Goal: Task Accomplishment & Management: Use online tool/utility

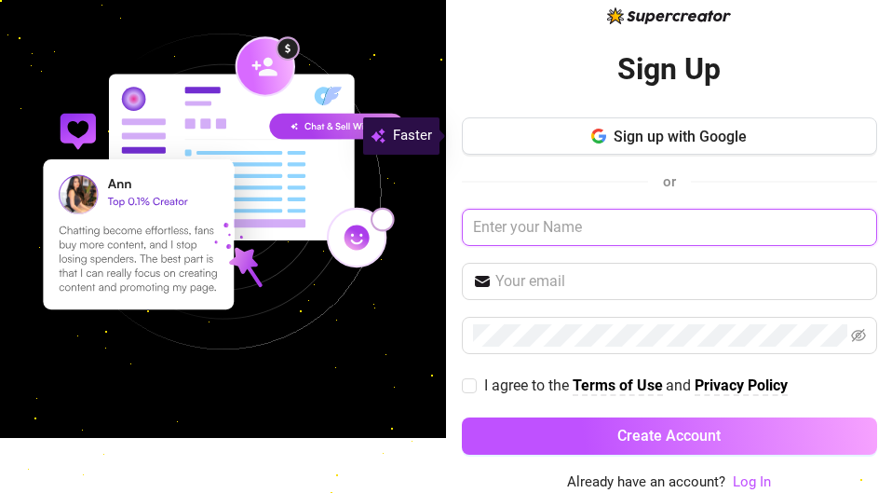
click at [531, 221] on input "text" at bounding box center [669, 227] width 415 height 37
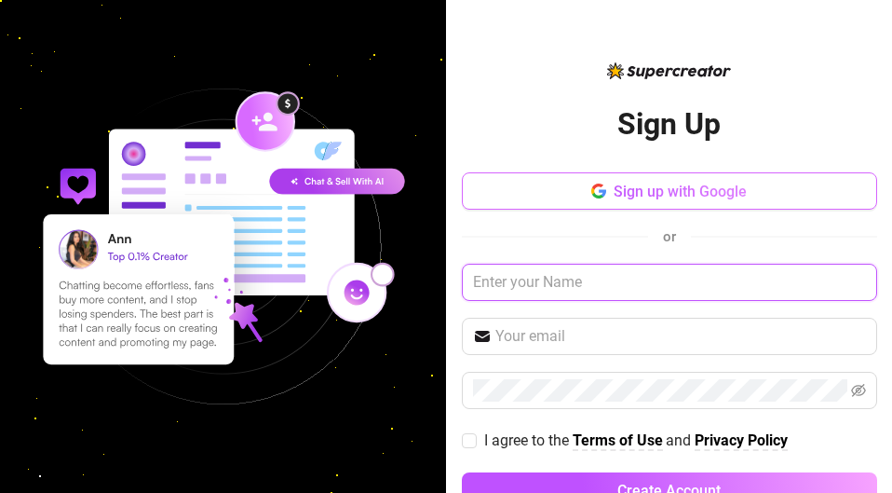
scroll to position [55, 0]
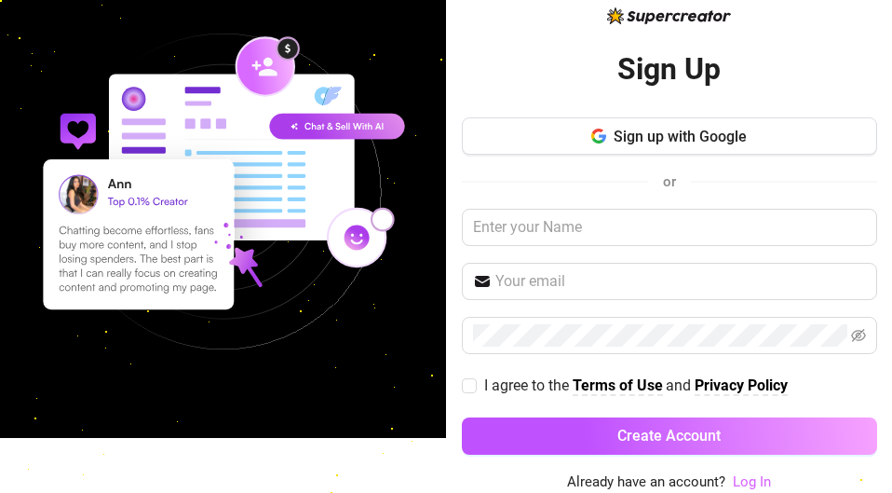
click at [739, 477] on link "Log In" at bounding box center [752, 481] width 38 height 17
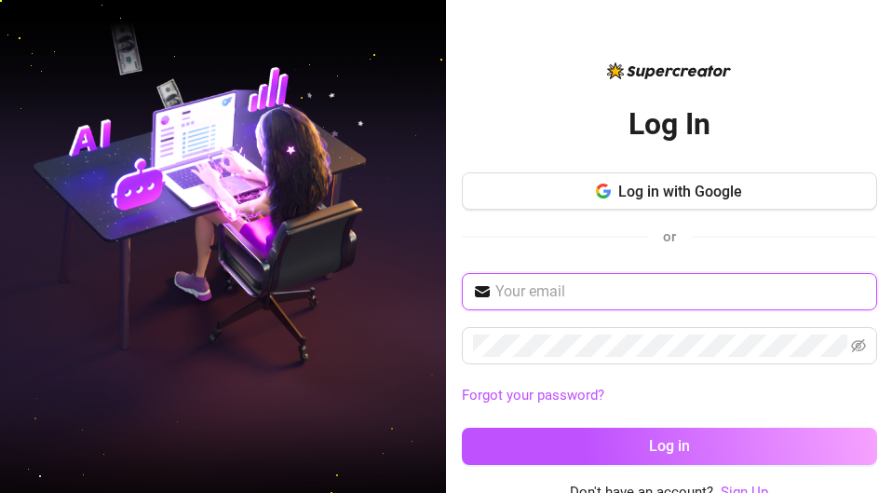
click at [648, 297] on input "text" at bounding box center [681, 291] width 371 height 22
type input "lj@lupinelash.com"
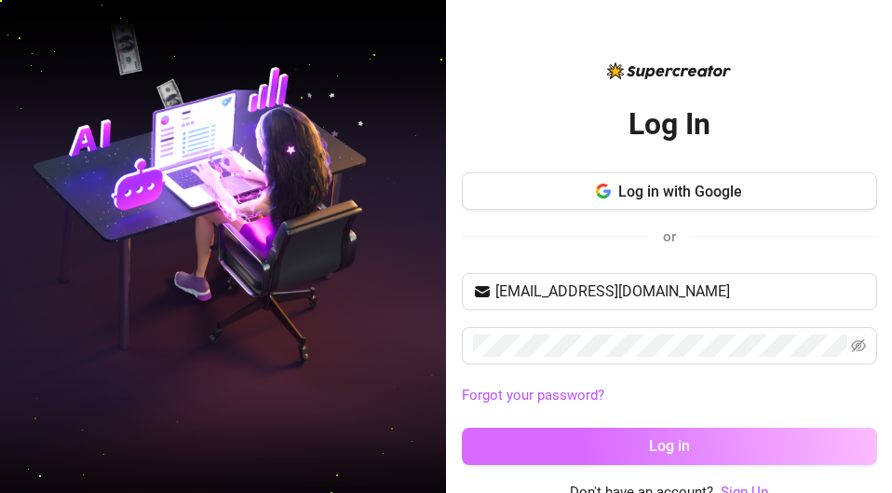
click at [570, 440] on button "Log in" at bounding box center [669, 446] width 415 height 37
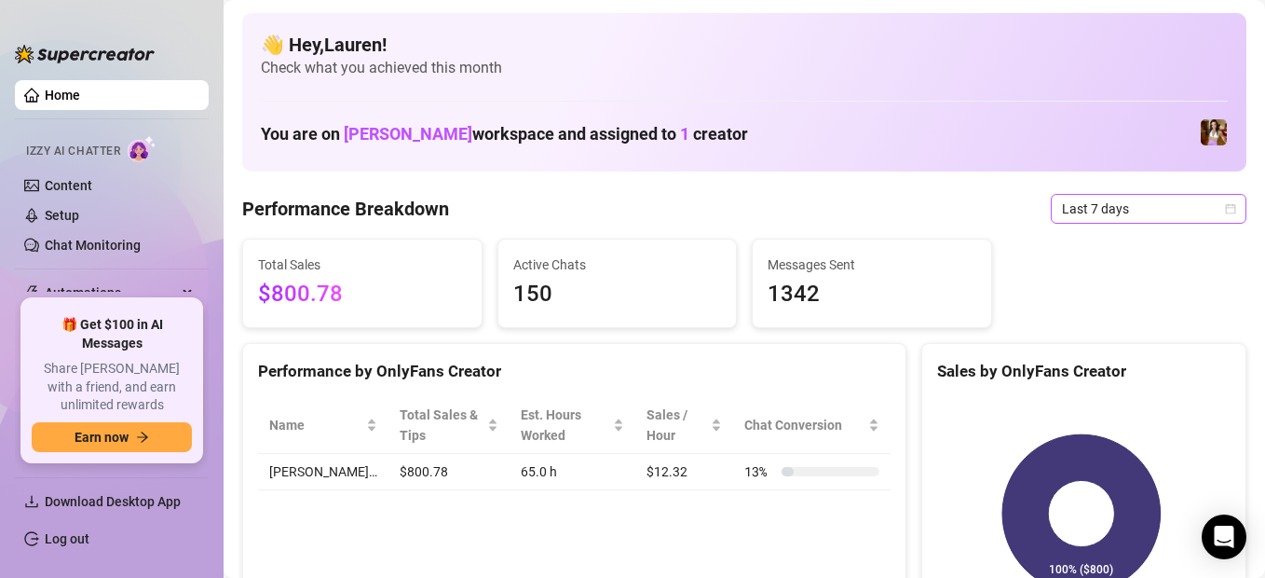
click at [892, 211] on span "Last 7 days" at bounding box center [1148, 209] width 173 height 28
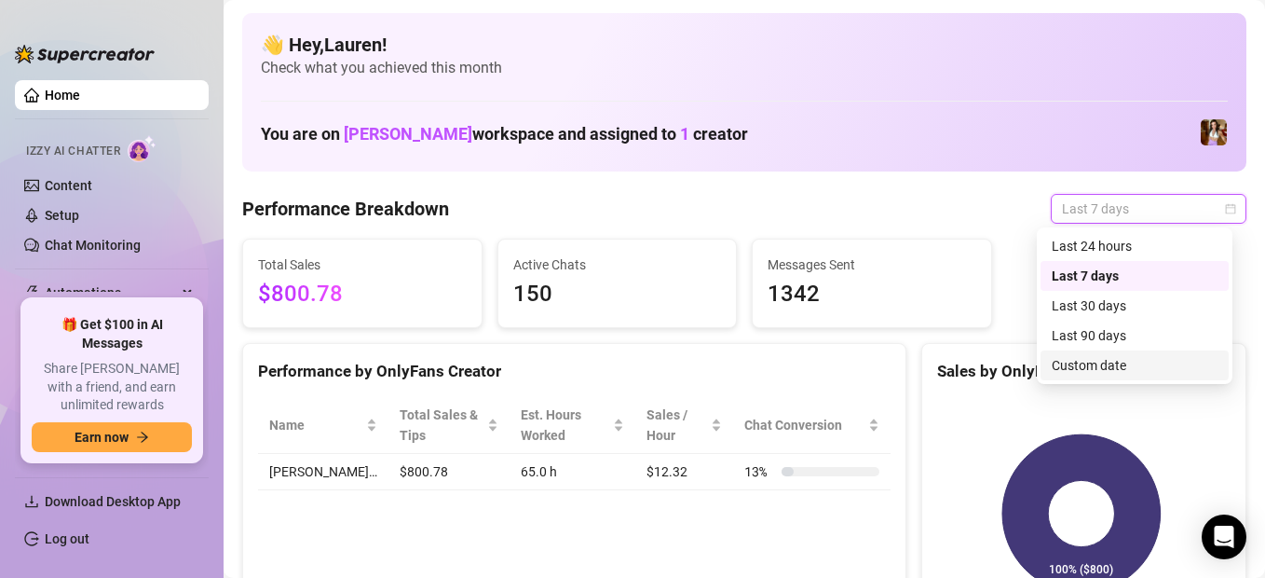
click at [892, 355] on div "Custom date" at bounding box center [1135, 365] width 166 height 20
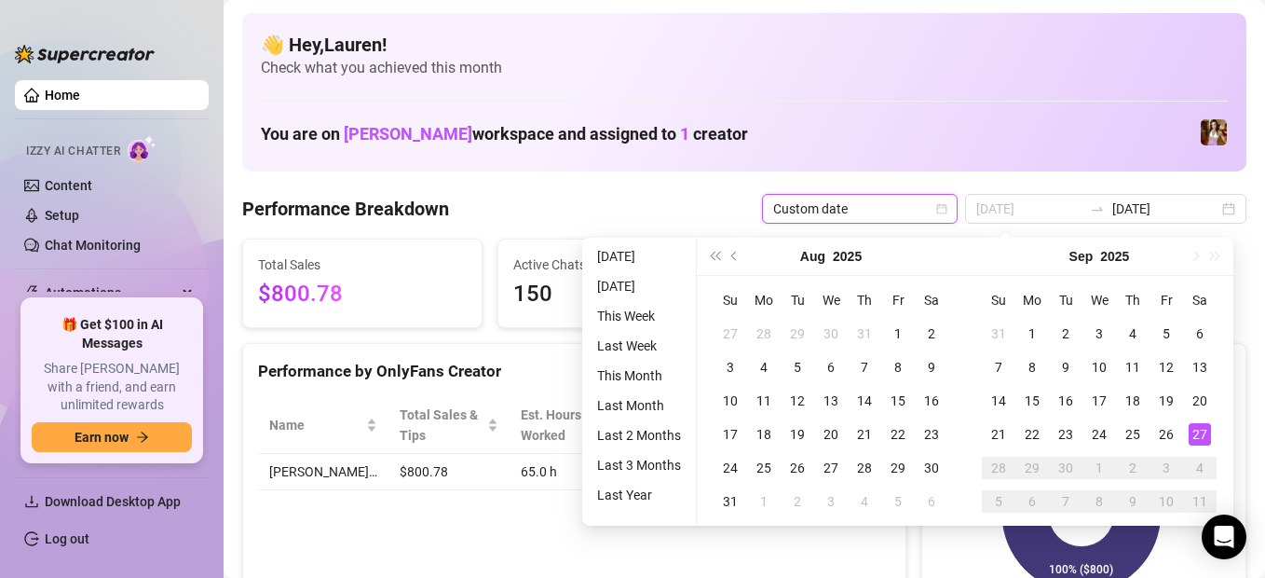
type input "2025-09-27"
click at [892, 438] on div "27" at bounding box center [1200, 434] width 22 height 22
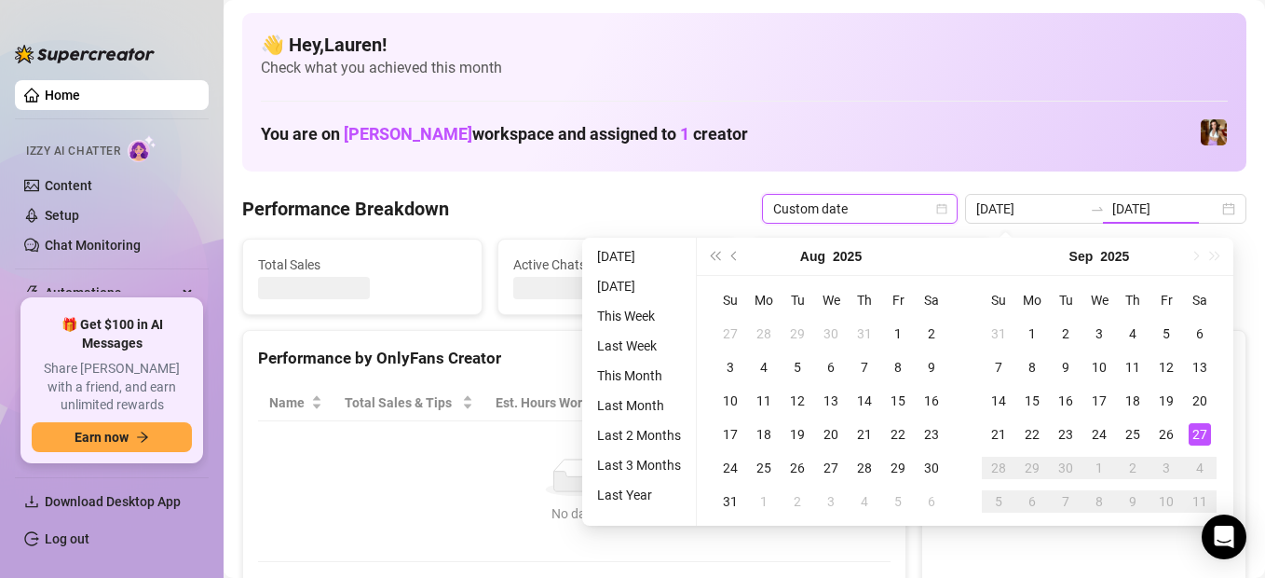
type input "2025-09-27"
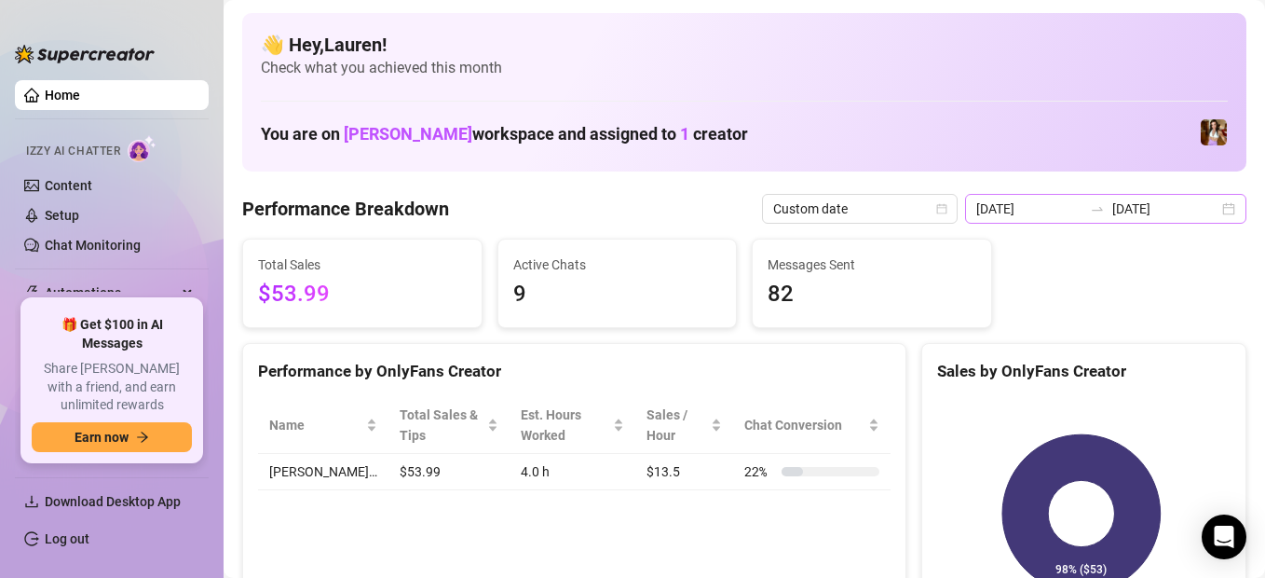
click at [892, 212] on div "2025-09-27 2025-09-27" at bounding box center [1105, 209] width 281 height 30
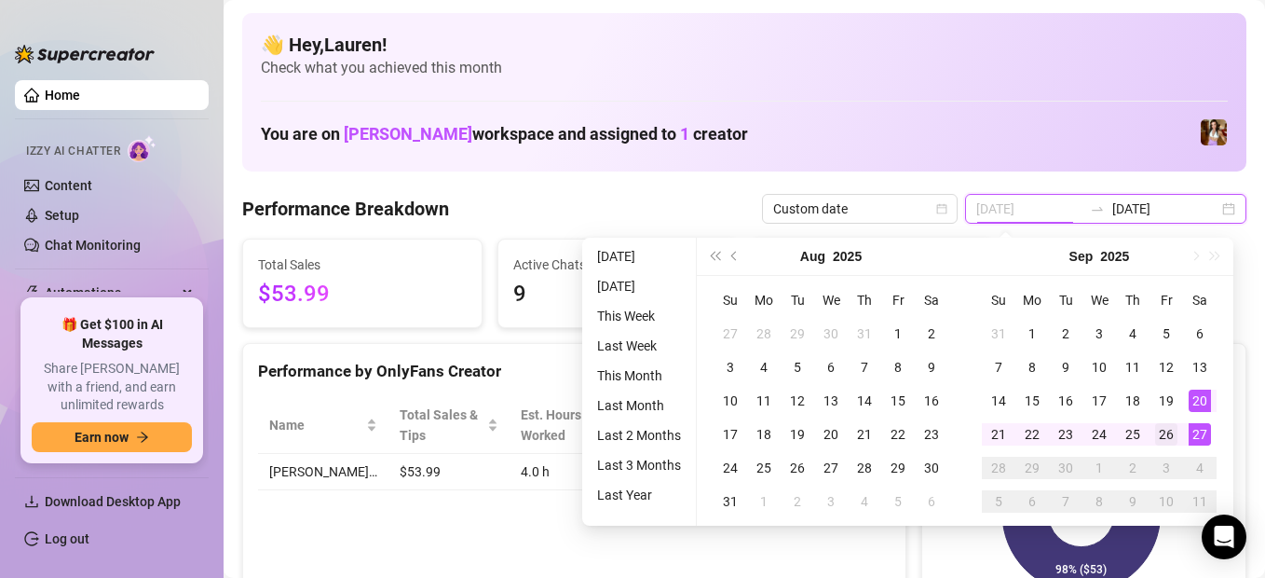
type input "2025-09-26"
click at [892, 426] on div "26" at bounding box center [1166, 434] width 22 height 22
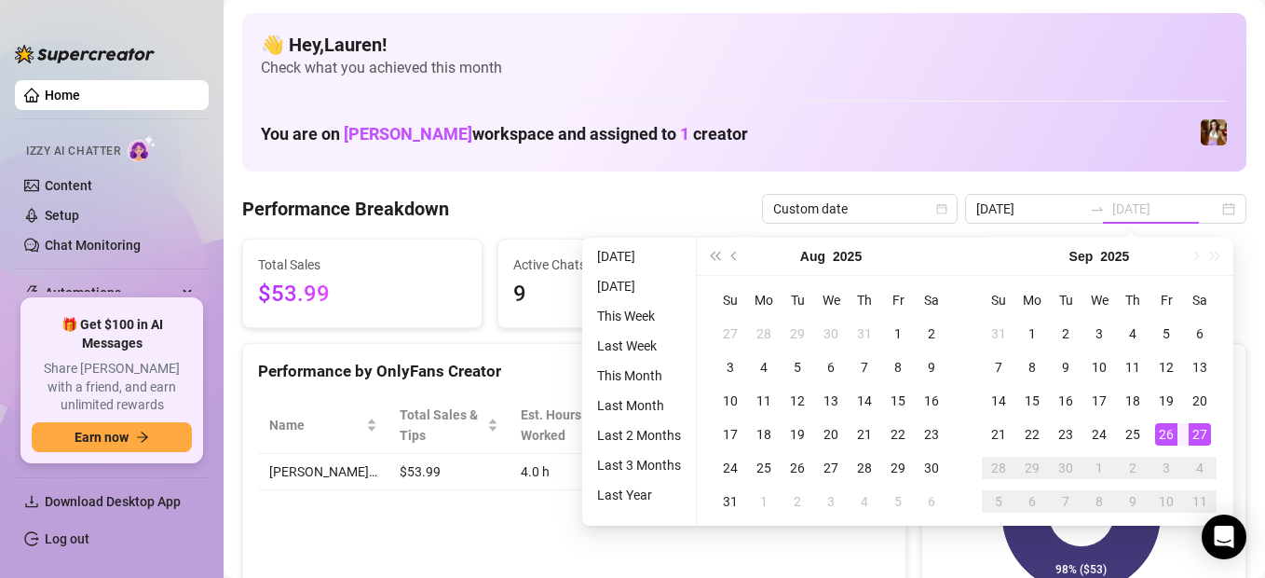
click at [892, 425] on div "27" at bounding box center [1200, 434] width 22 height 22
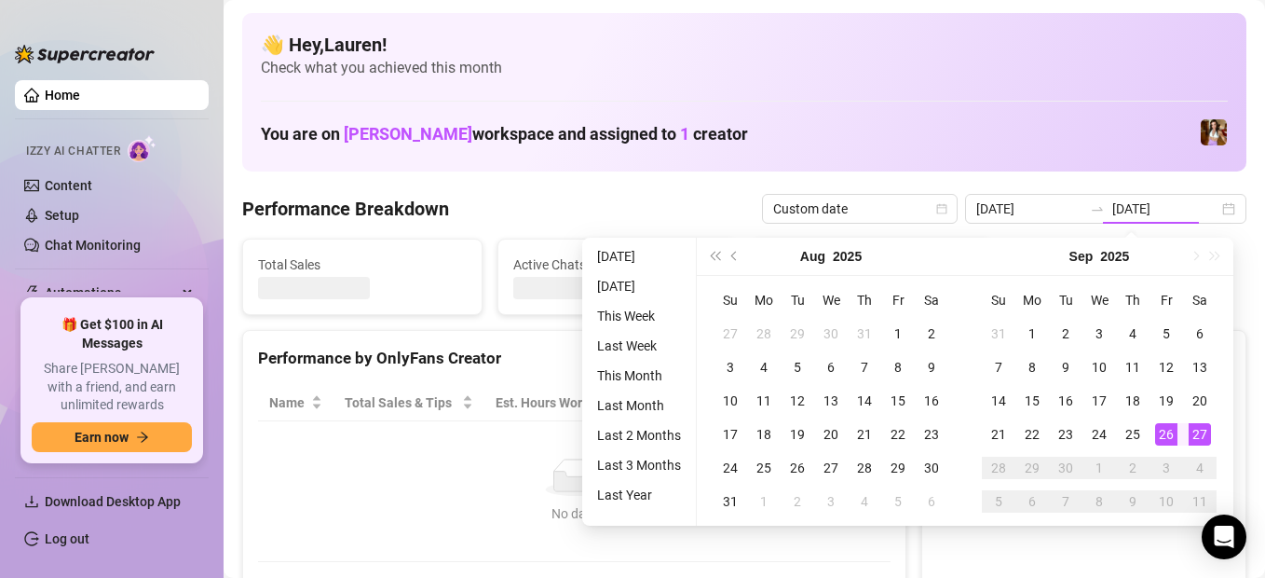
type input "2025-09-26"
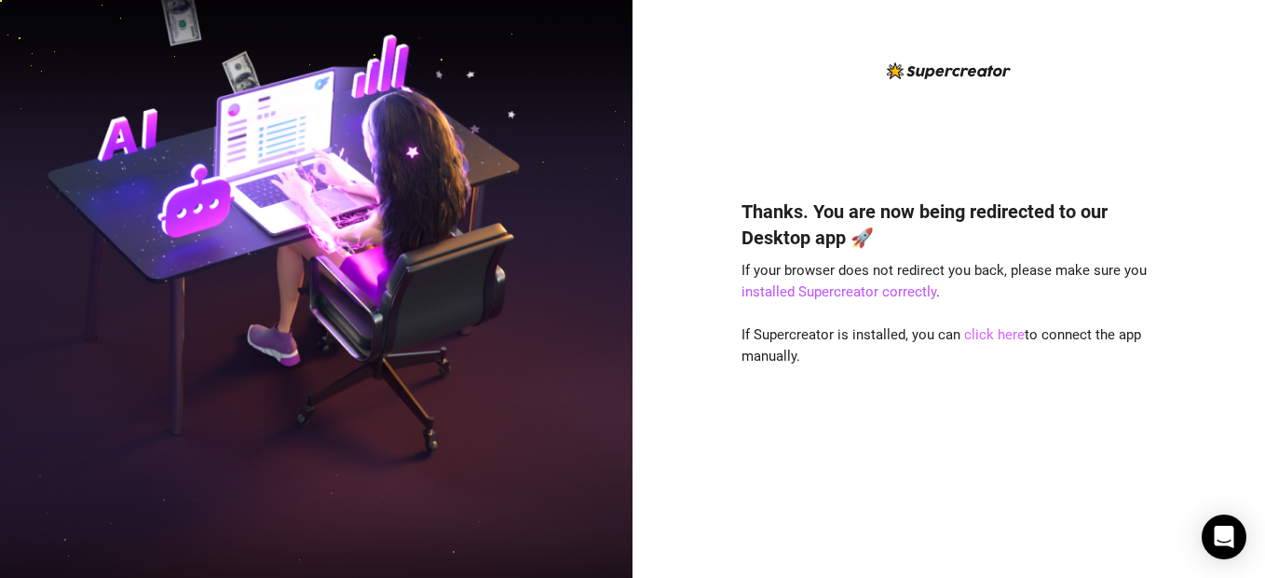
click at [981, 338] on link "click here" at bounding box center [994, 334] width 61 height 17
click at [996, 333] on link "click here" at bounding box center [994, 334] width 61 height 17
click at [875, 424] on div "Thanks. You are now being redirected to our Desktop app 🚀 If your browser does …" at bounding box center [949, 360] width 415 height 375
click at [857, 405] on div "Thanks. You are now being redirected to our Desktop app 🚀 If your browser does …" at bounding box center [949, 360] width 415 height 375
click at [972, 334] on link "click here" at bounding box center [994, 334] width 61 height 17
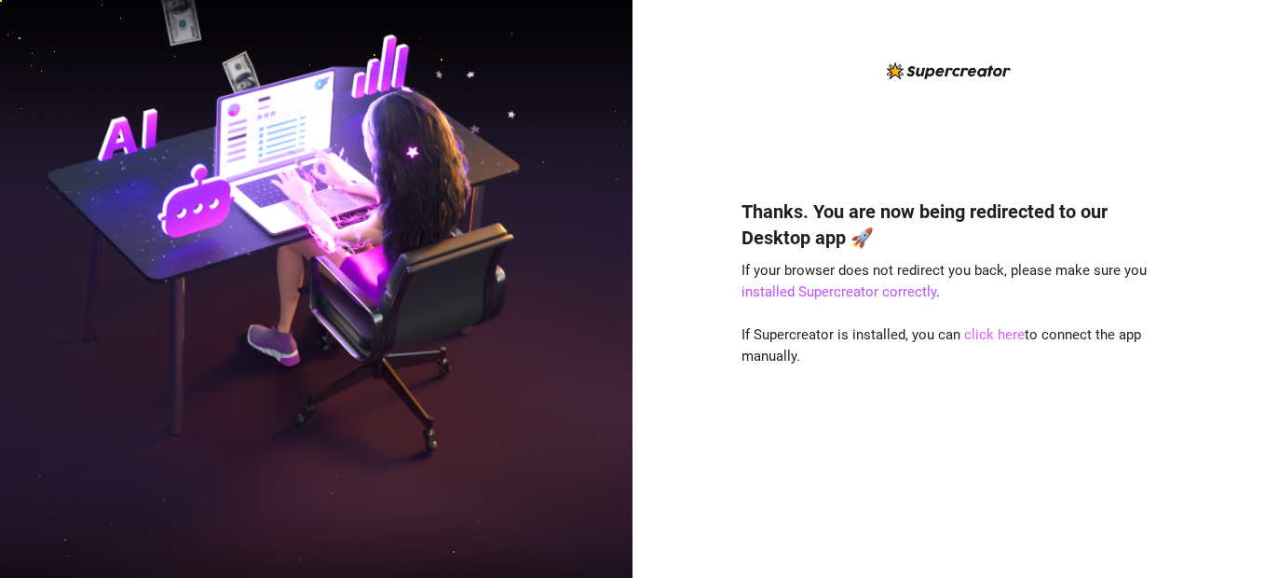
click at [983, 334] on link "click here" at bounding box center [994, 334] width 61 height 17
click at [998, 344] on div "Thanks. You are now being redirected to our Desktop app 🚀 If your browser does …" at bounding box center [949, 360] width 415 height 375
click at [993, 334] on link "click here" at bounding box center [994, 334] width 61 height 17
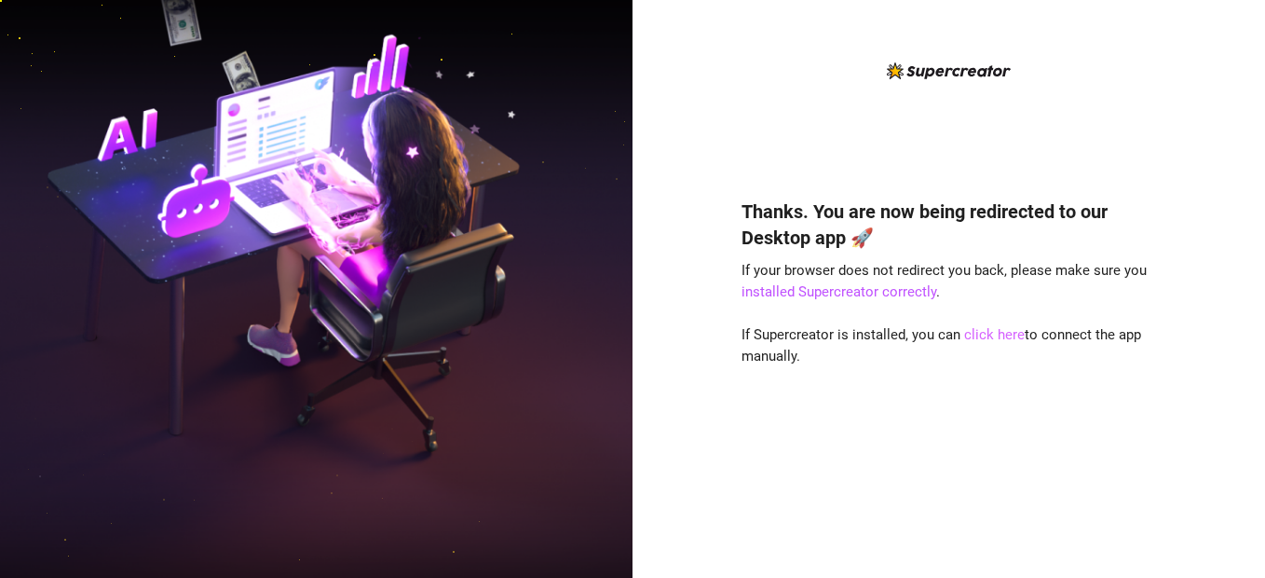
click at [993, 334] on link "click here" at bounding box center [994, 334] width 61 height 17
